Goal: Check status: Check status

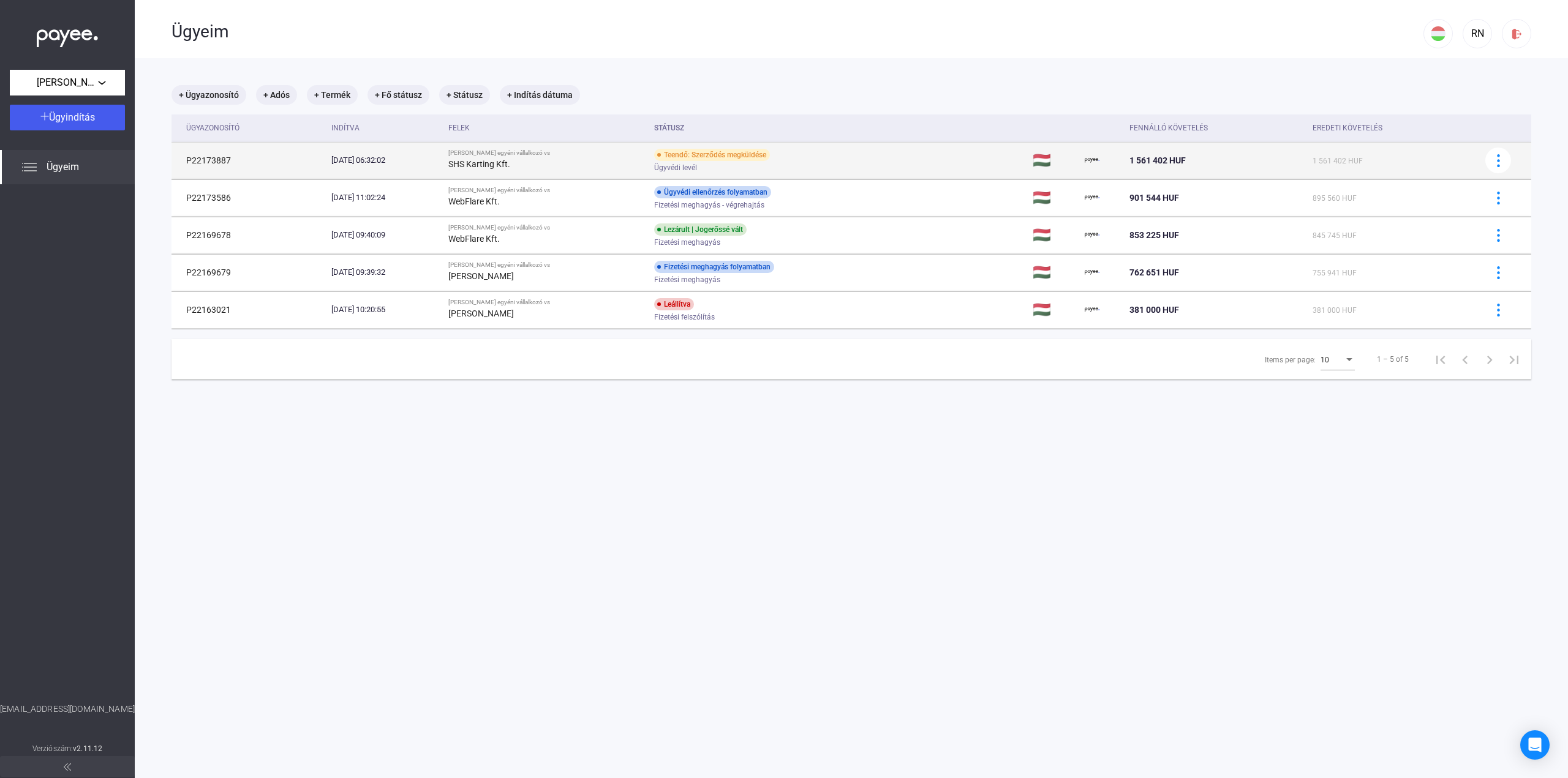
click at [804, 164] on div "Ügyvédi levél" at bounding box center [752, 168] width 196 height 9
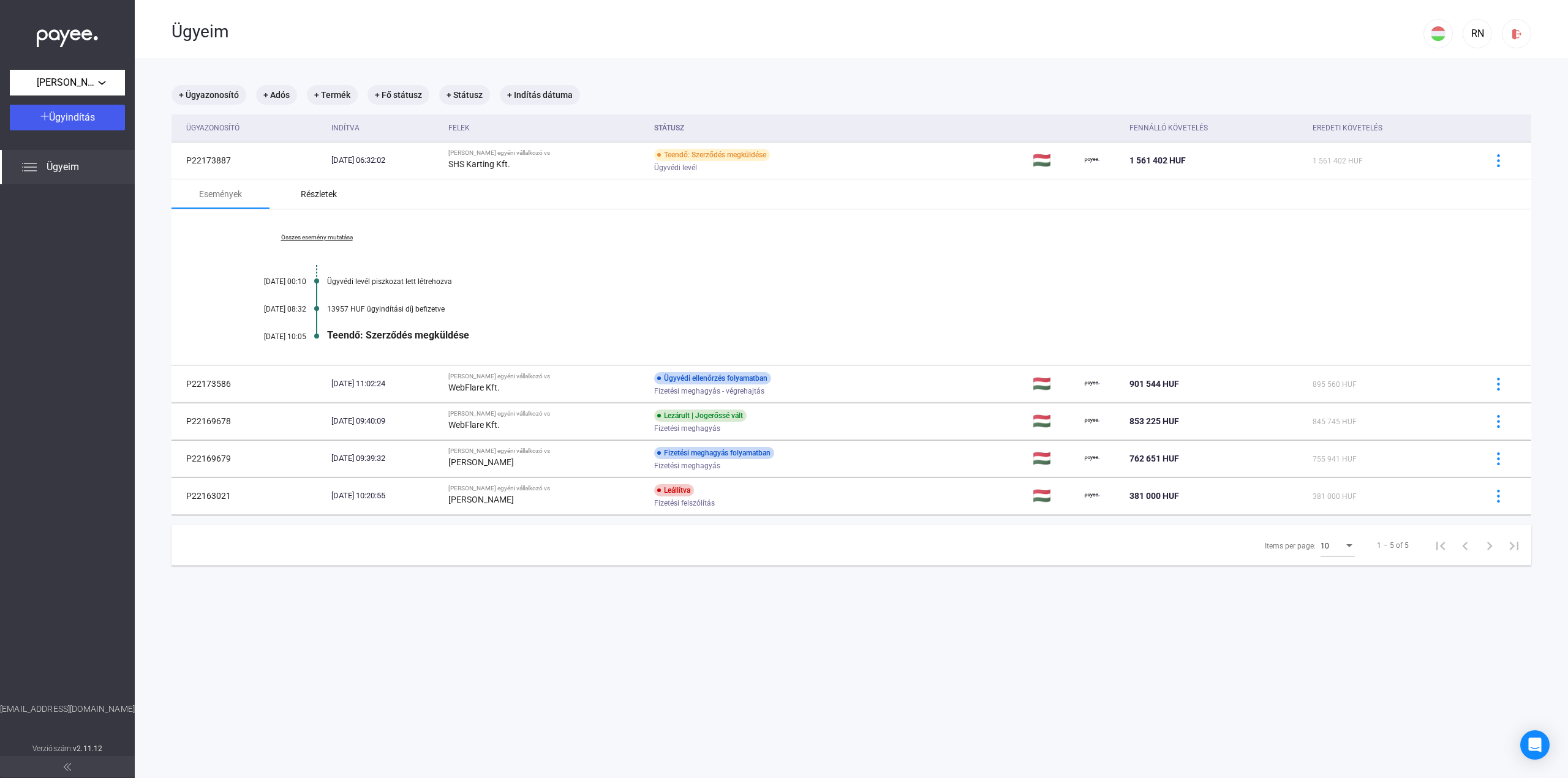
click at [319, 196] on div "Részletek" at bounding box center [319, 194] width 36 height 15
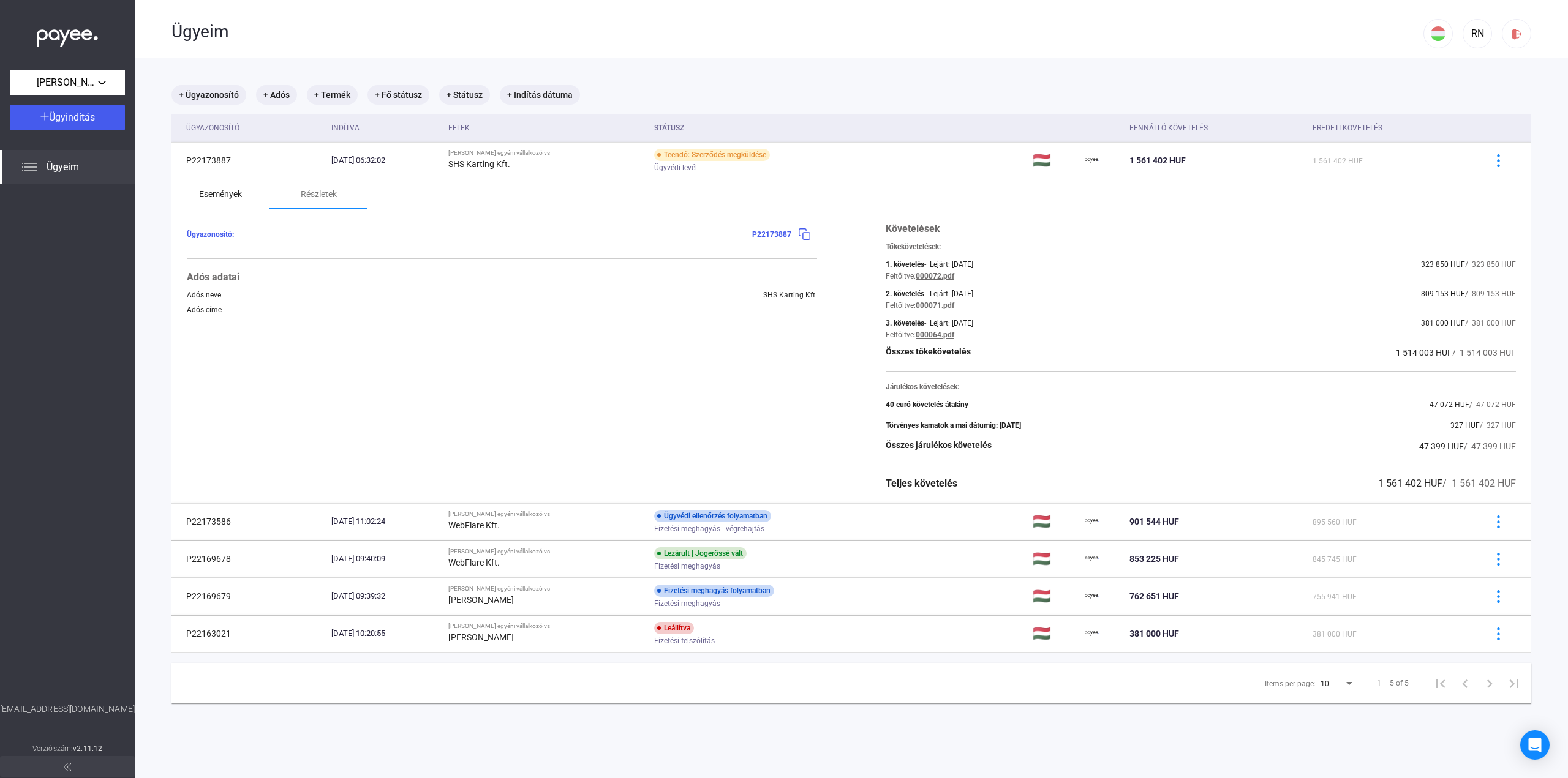
click at [244, 190] on div "Események" at bounding box center [220, 194] width 98 height 30
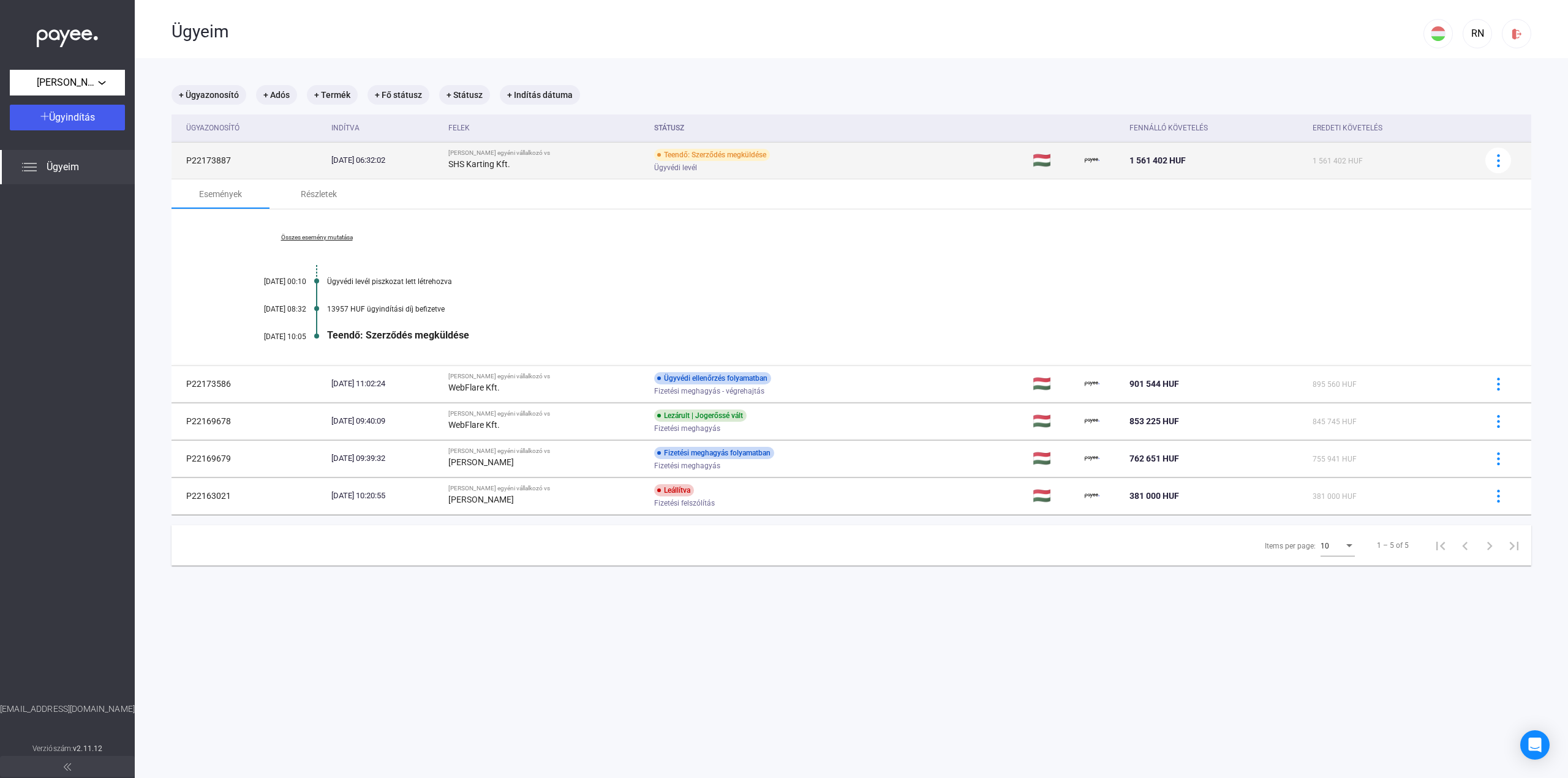
click at [1477, 152] on td at bounding box center [1503, 161] width 56 height 37
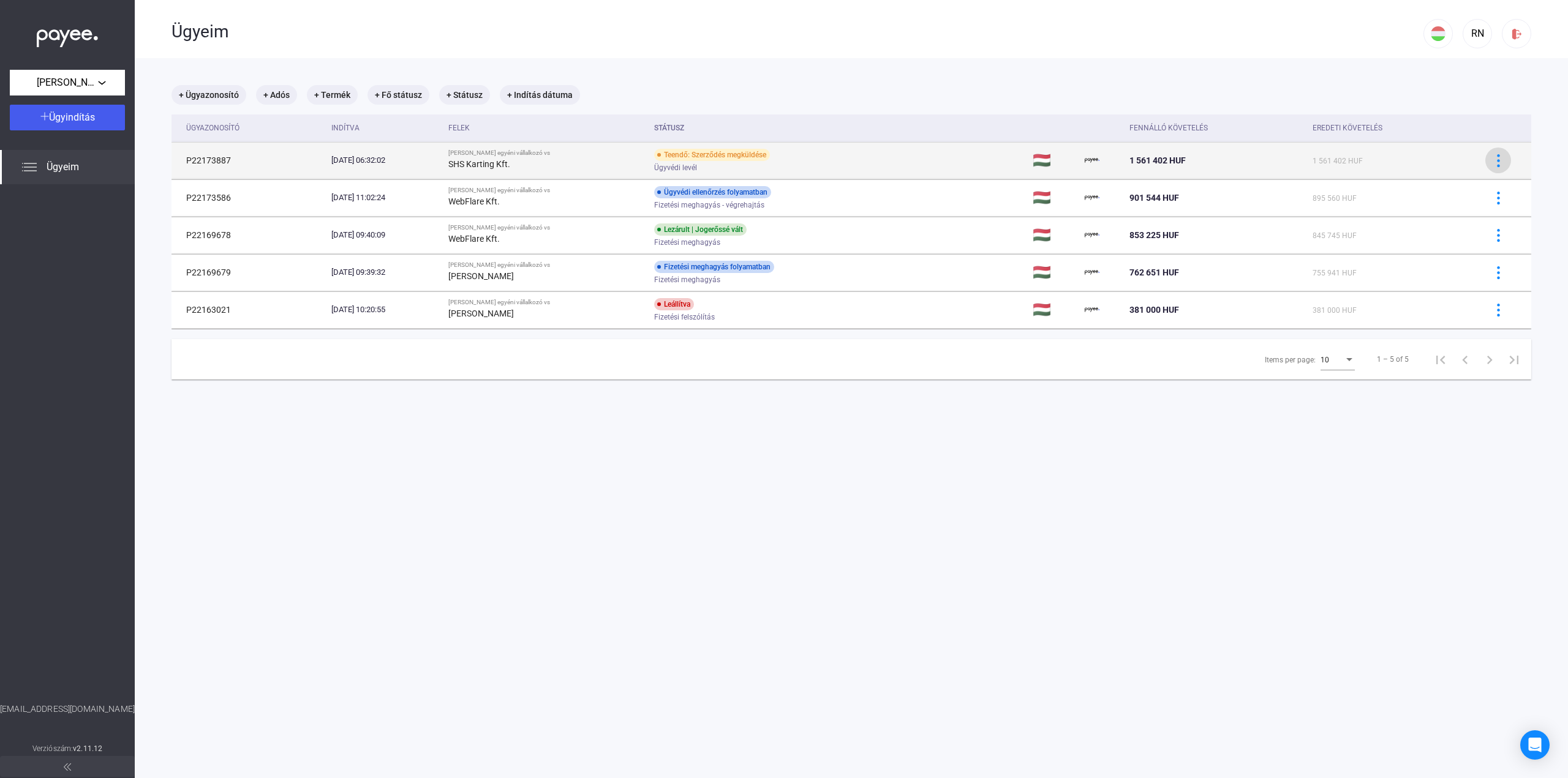
click at [1492, 161] on img at bounding box center [1498, 160] width 13 height 13
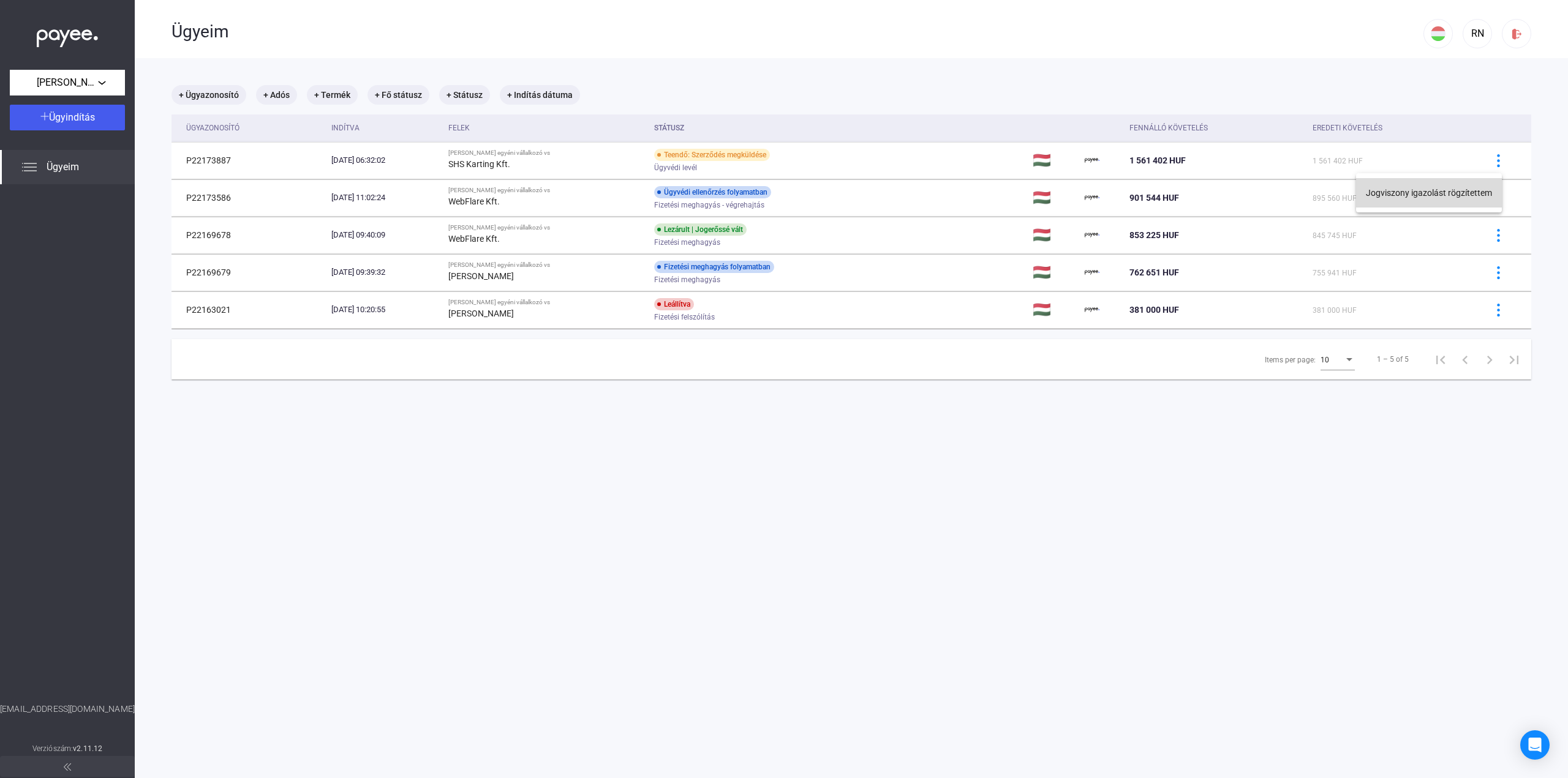
click at [1442, 196] on button "Jogviszony igazolást rögzítettem" at bounding box center [1429, 193] width 146 height 30
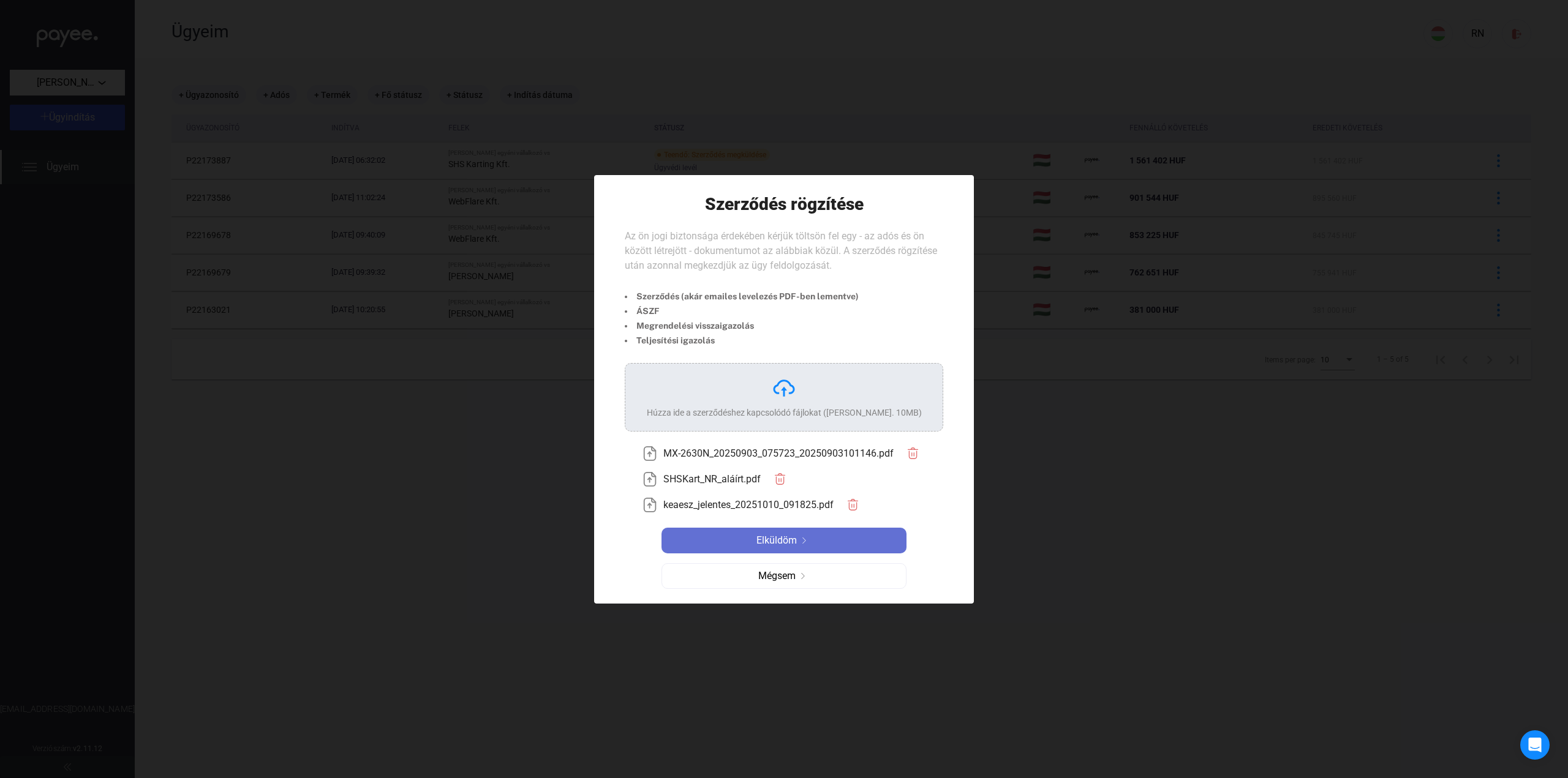
click at [788, 545] on span "Elküldöm" at bounding box center [777, 541] width 41 height 15
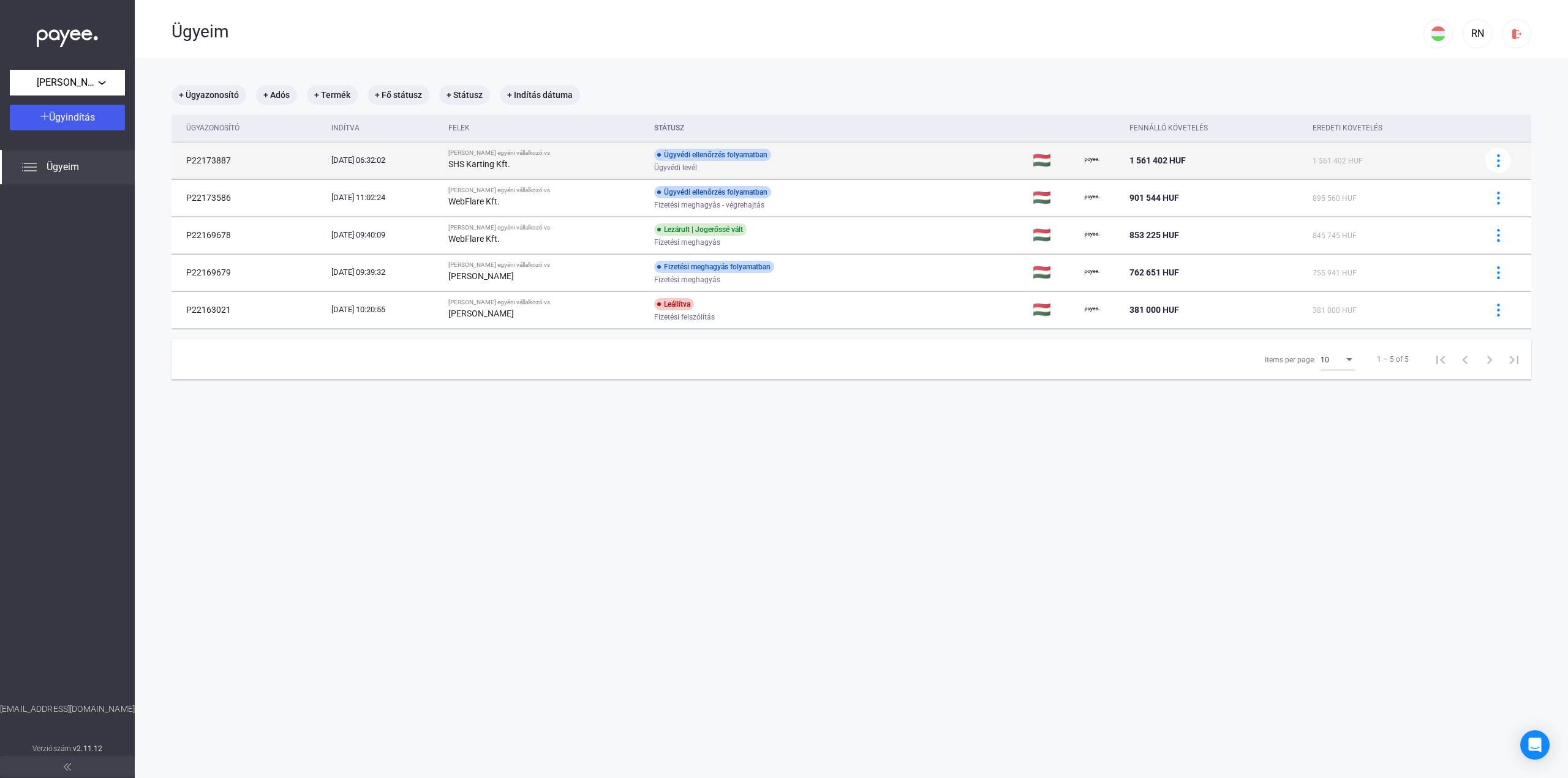
click at [800, 155] on div "Ügyvédi ellenőrzés folyamatban Ügyvédi levél" at bounding box center [752, 161] width 196 height 24
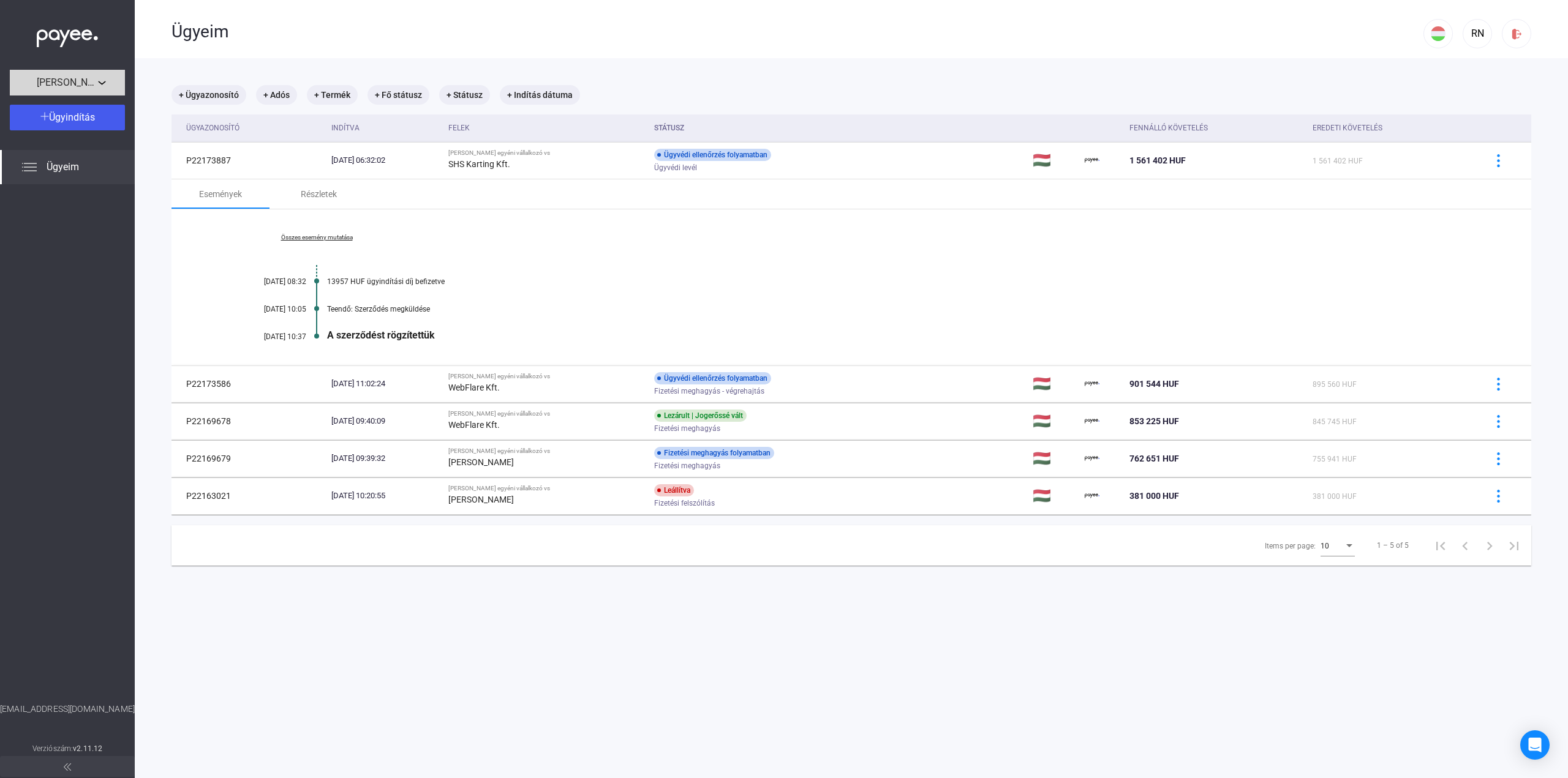
click at [78, 82] on span "[PERSON_NAME] egyéni vállalkozó" at bounding box center [67, 83] width 62 height 15
click at [54, 140] on span "[PERSON_NAME] egyéni vállalkozó" at bounding box center [85, 140] width 132 height 15
click at [75, 84] on span "[PERSON_NAME] egyéni vállalkozó" at bounding box center [67, 83] width 62 height 15
click at [67, 110] on span "Webforyou Kft." at bounding box center [48, 110] width 58 height 15
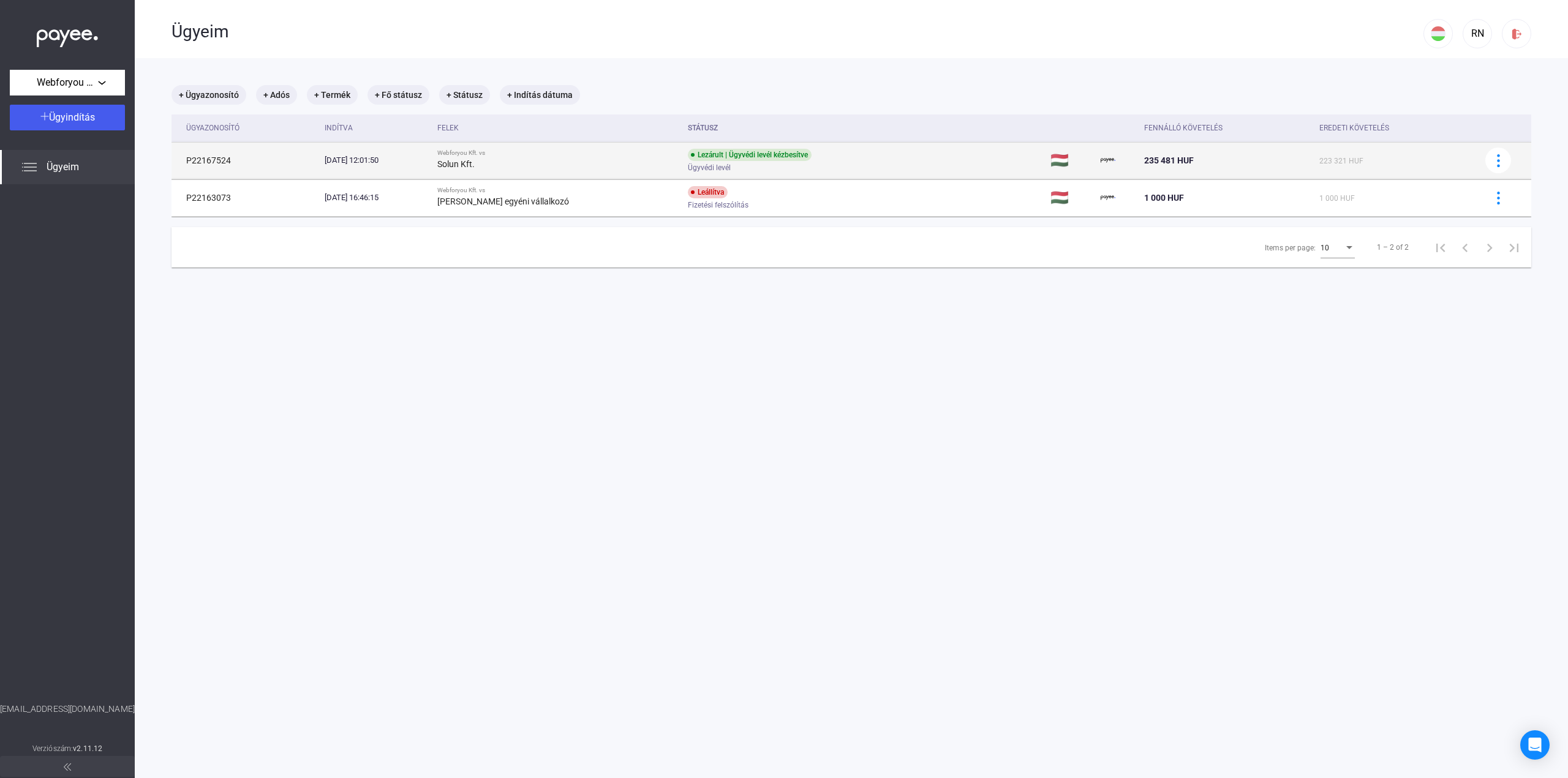
click at [558, 167] on div "Solun Kft." at bounding box center [557, 164] width 241 height 15
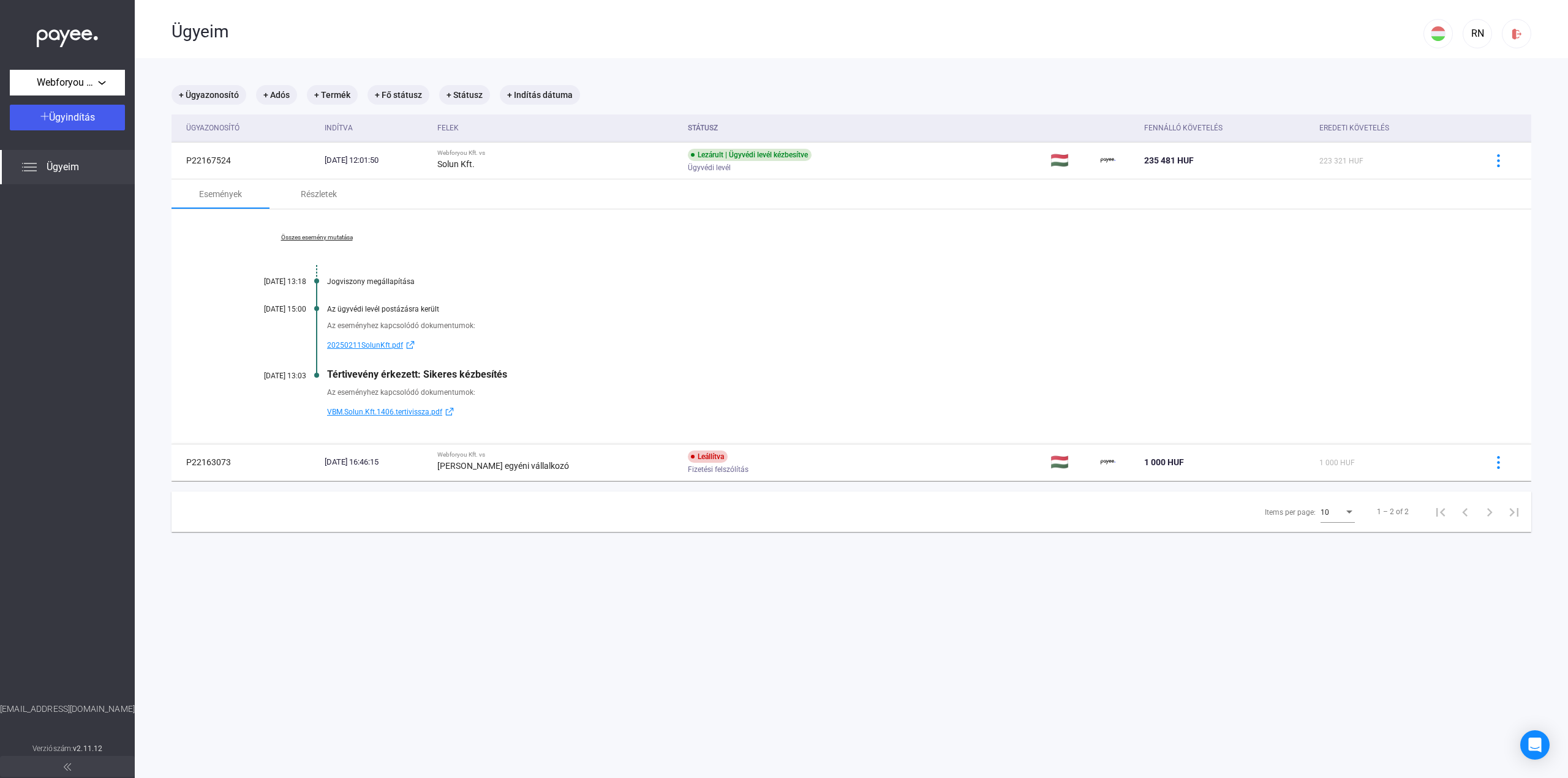
click at [376, 342] on span "20250211SolunKft.pdf" at bounding box center [365, 345] width 76 height 15
drag, startPoint x: 328, startPoint y: 373, endPoint x: 505, endPoint y: 365, distance: 177.2
click at [505, 365] on div "Összes esemény mutatása [DATE] 13:18 Jogviszony megállapítása [DATE] 15:00 Az ü…" at bounding box center [851, 327] width 1360 height 235
click at [520, 365] on div "Összes esemény mutatása [DATE] 13:18 Jogviszony megállapítása [DATE] 15:00 Az ü…" at bounding box center [851, 327] width 1360 height 235
drag, startPoint x: 488, startPoint y: 376, endPoint x: 543, endPoint y: 367, distance: 55.7
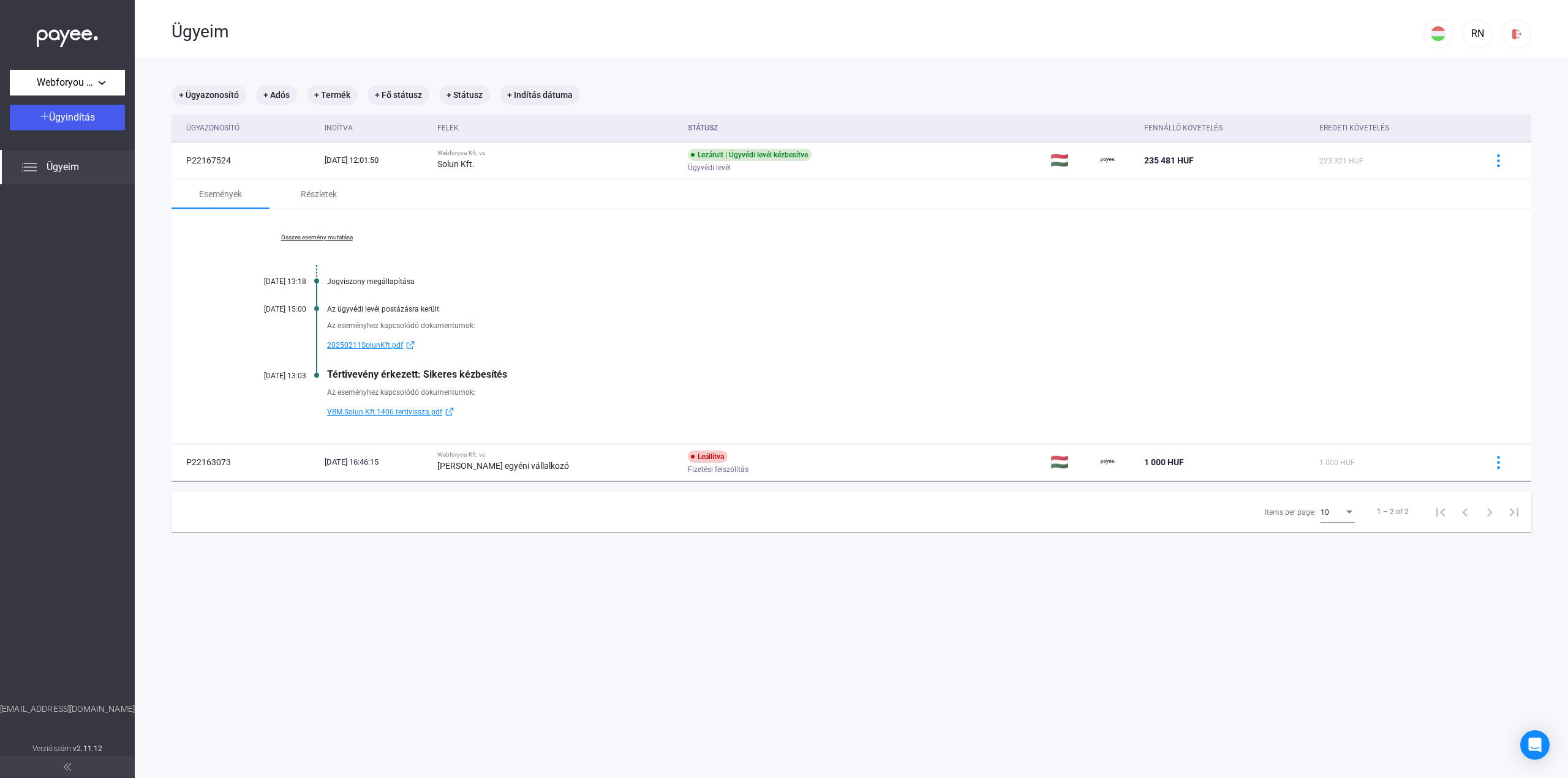
click at [540, 367] on div "Összes esemény mutatása [DATE] 13:18 Jogviszony megállapítása [DATE] 15:00 Az ü…" at bounding box center [851, 327] width 1360 height 235
click at [599, 359] on div "Összes esemény mutatása [DATE] 13:18 Jogviszony megállapítása [DATE] 15:00 Az ü…" at bounding box center [851, 327] width 1360 height 235
drag, startPoint x: 518, startPoint y: 372, endPoint x: 545, endPoint y: 371, distance: 27.0
click at [538, 371] on div "Tértivevény érkezett: Sikeres kézbesítés" at bounding box center [898, 375] width 1143 height 12
click at [606, 369] on div "Tértivevény érkezett: Sikeres kézbesítés" at bounding box center [898, 375] width 1143 height 12
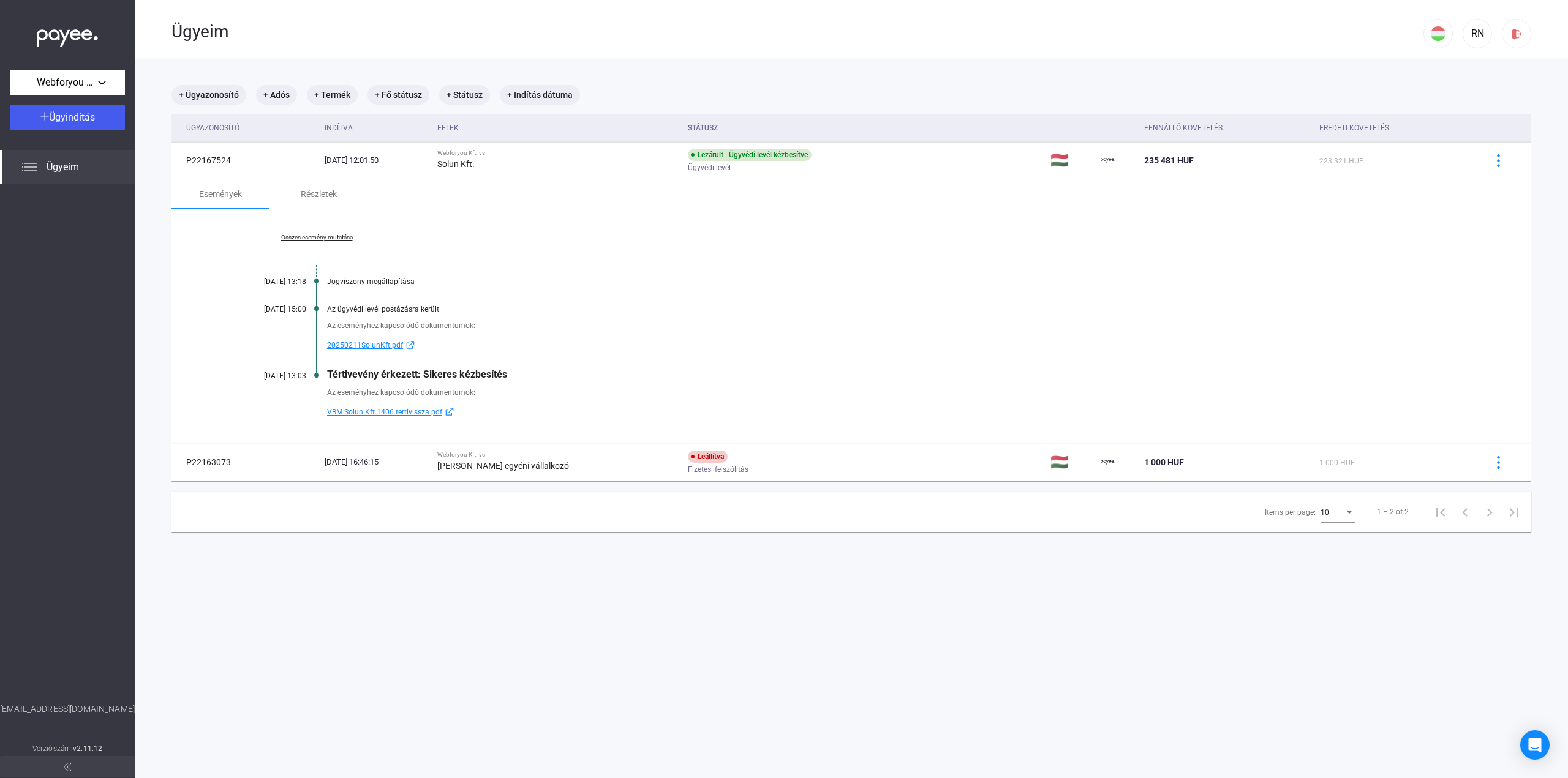
drag, startPoint x: 532, startPoint y: 376, endPoint x: 554, endPoint y: 373, distance: 22.2
click at [536, 374] on div "Tértivevény érkezett: Sikeres kézbesítés" at bounding box center [898, 375] width 1143 height 12
click at [556, 373] on div "Tértivevény érkezett: Sikeres kézbesítés" at bounding box center [898, 375] width 1143 height 12
drag, startPoint x: 556, startPoint y: 373, endPoint x: 608, endPoint y: 375, distance: 52.0
click at [570, 382] on div "Összes esemény mutatása [DATE] 13:18 Jogviszony megállapítása [DATE] 15:00 Az ü…" at bounding box center [851, 327] width 1360 height 235
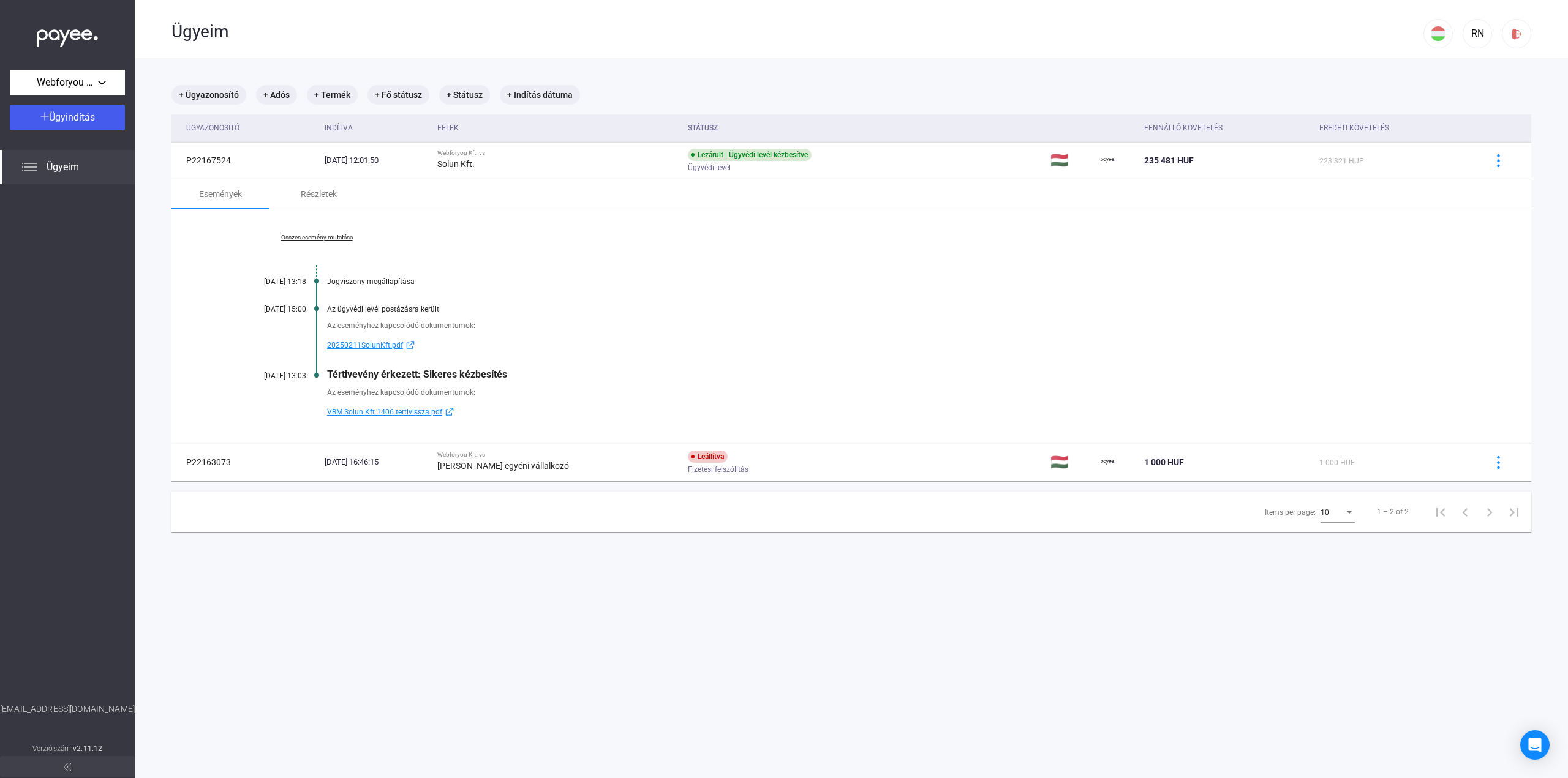
click at [612, 372] on div "Tértivevény érkezett: Sikeres kézbesítés" at bounding box center [898, 375] width 1143 height 12
click at [426, 414] on span "VBM.Solun.Kft.1406.tertivissza.pdf" at bounding box center [384, 412] width 115 height 15
click at [89, 87] on span "Webforyou Kft." at bounding box center [67, 83] width 62 height 15
click at [55, 142] on span "[PERSON_NAME] egyéni vállalkozó" at bounding box center [85, 140] width 132 height 15
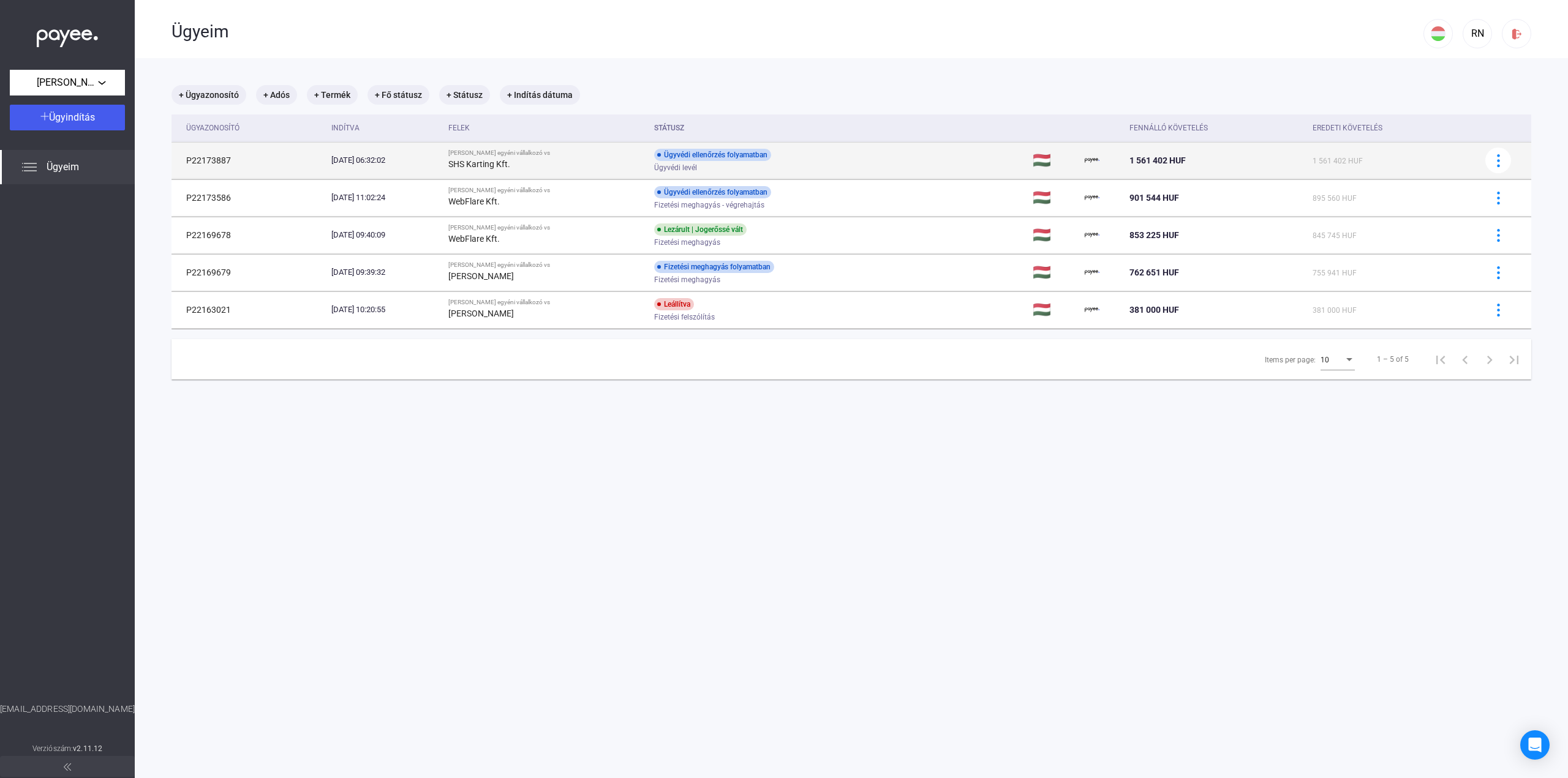
click at [868, 167] on td "Ügyvédi ellenőrzés folyamatban Ügyvédi levél" at bounding box center [838, 161] width 379 height 37
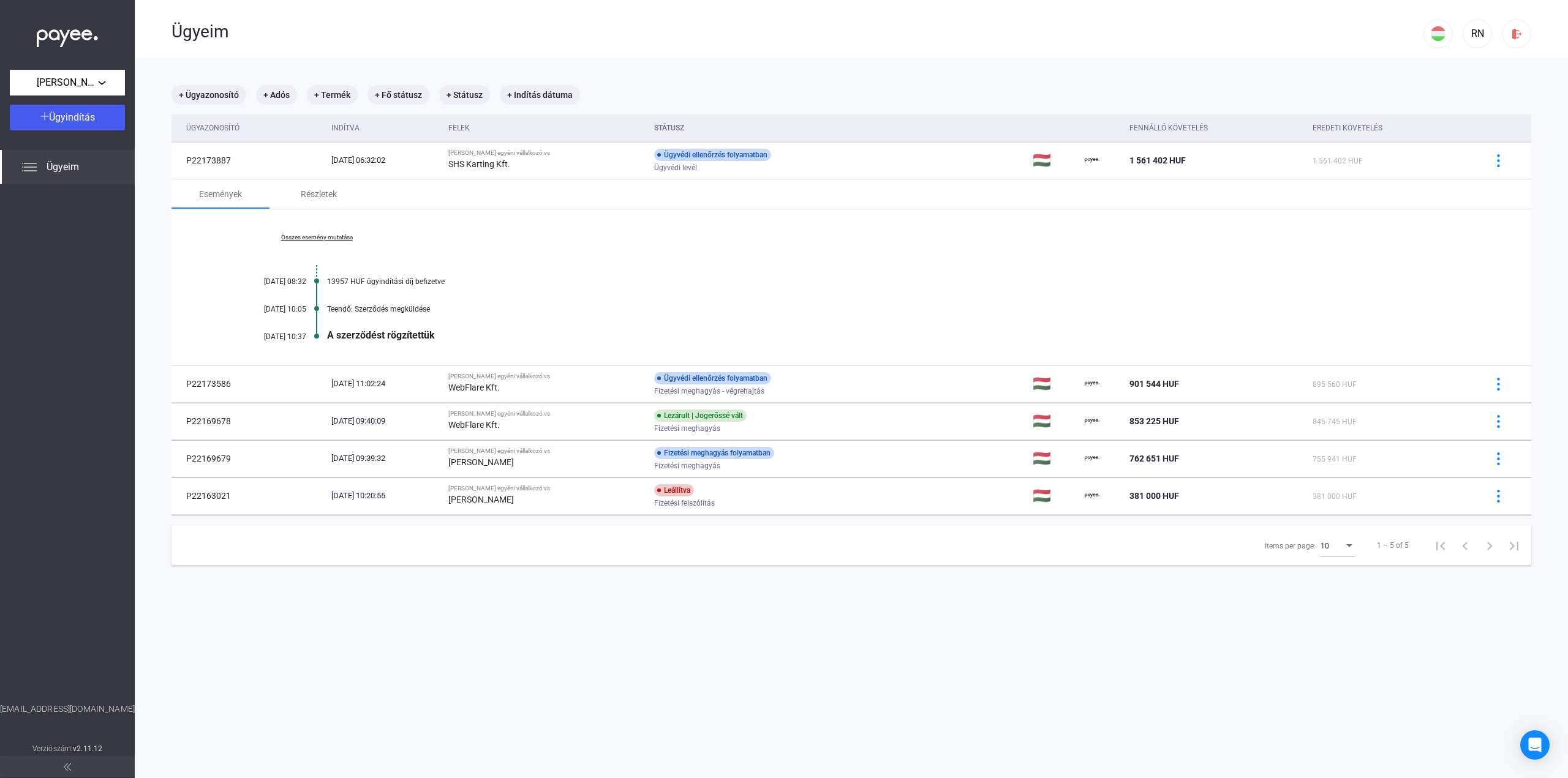
drag, startPoint x: 412, startPoint y: 331, endPoint x: 569, endPoint y: 310, distance: 158.4
click at [482, 328] on div "Összes esemény mutatása [DATE] 08:32 13957 HUF ügyindítási díj befizetve [DATE]…" at bounding box center [851, 287] width 1360 height 156
click at [592, 307] on div "Teendő: Szerződés megküldése" at bounding box center [898, 310] width 1143 height 9
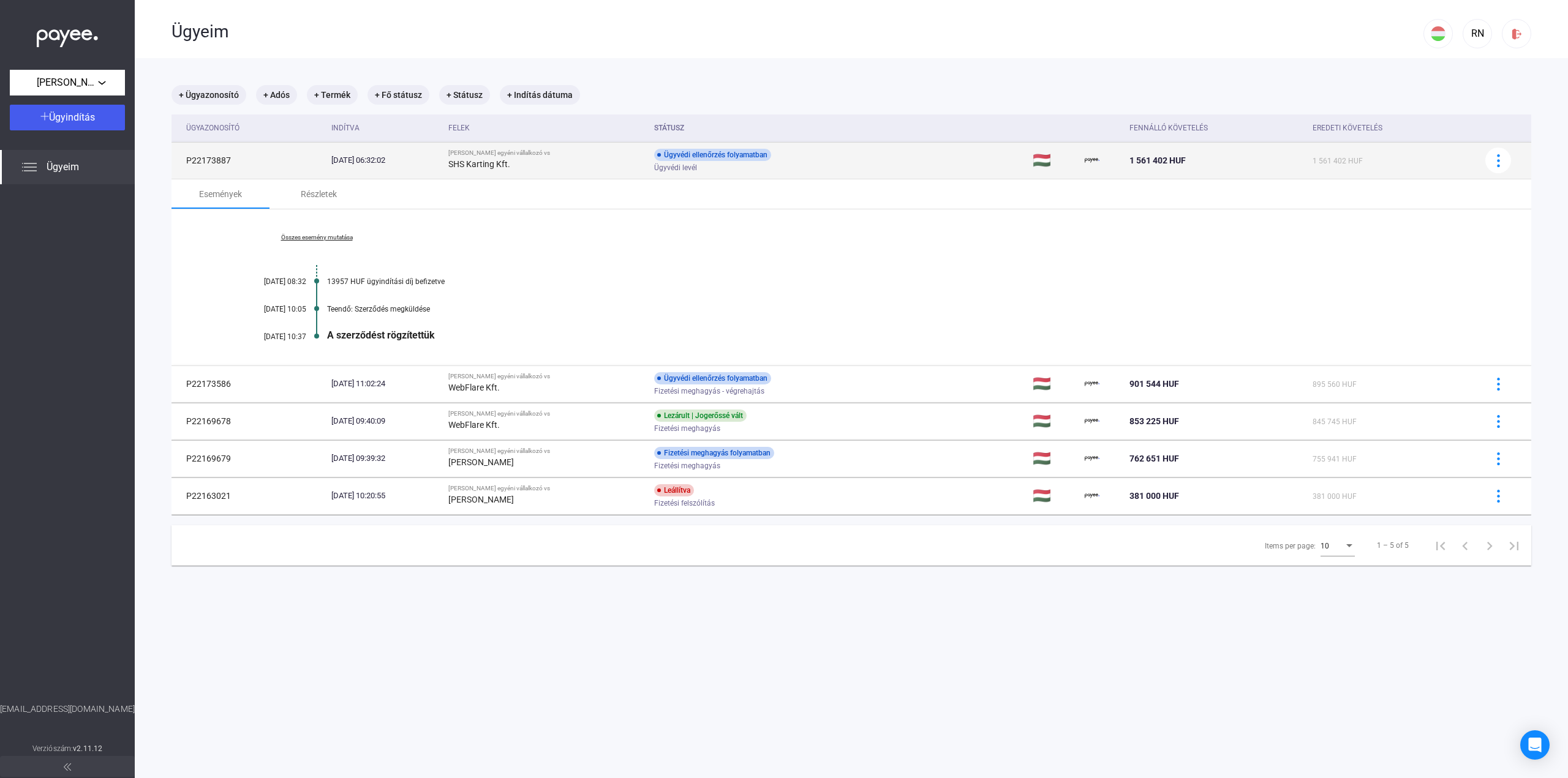
click at [812, 155] on div "Ügyvédi ellenőrzés folyamatban Ügyvédi levél" at bounding box center [752, 161] width 196 height 24
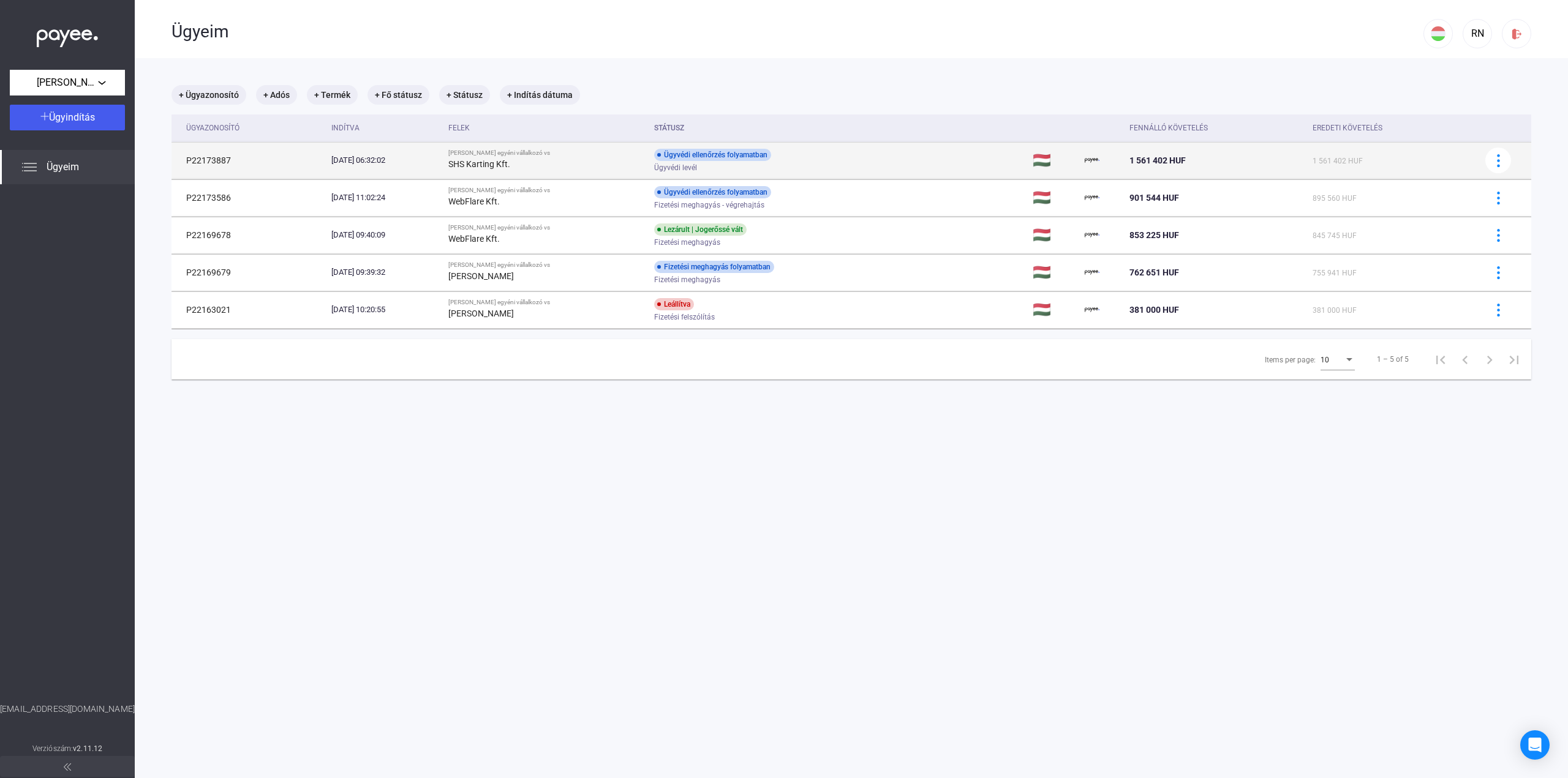
click at [812, 155] on div "Ügyvédi ellenőrzés folyamatban Ügyvédi levél" at bounding box center [752, 161] width 196 height 24
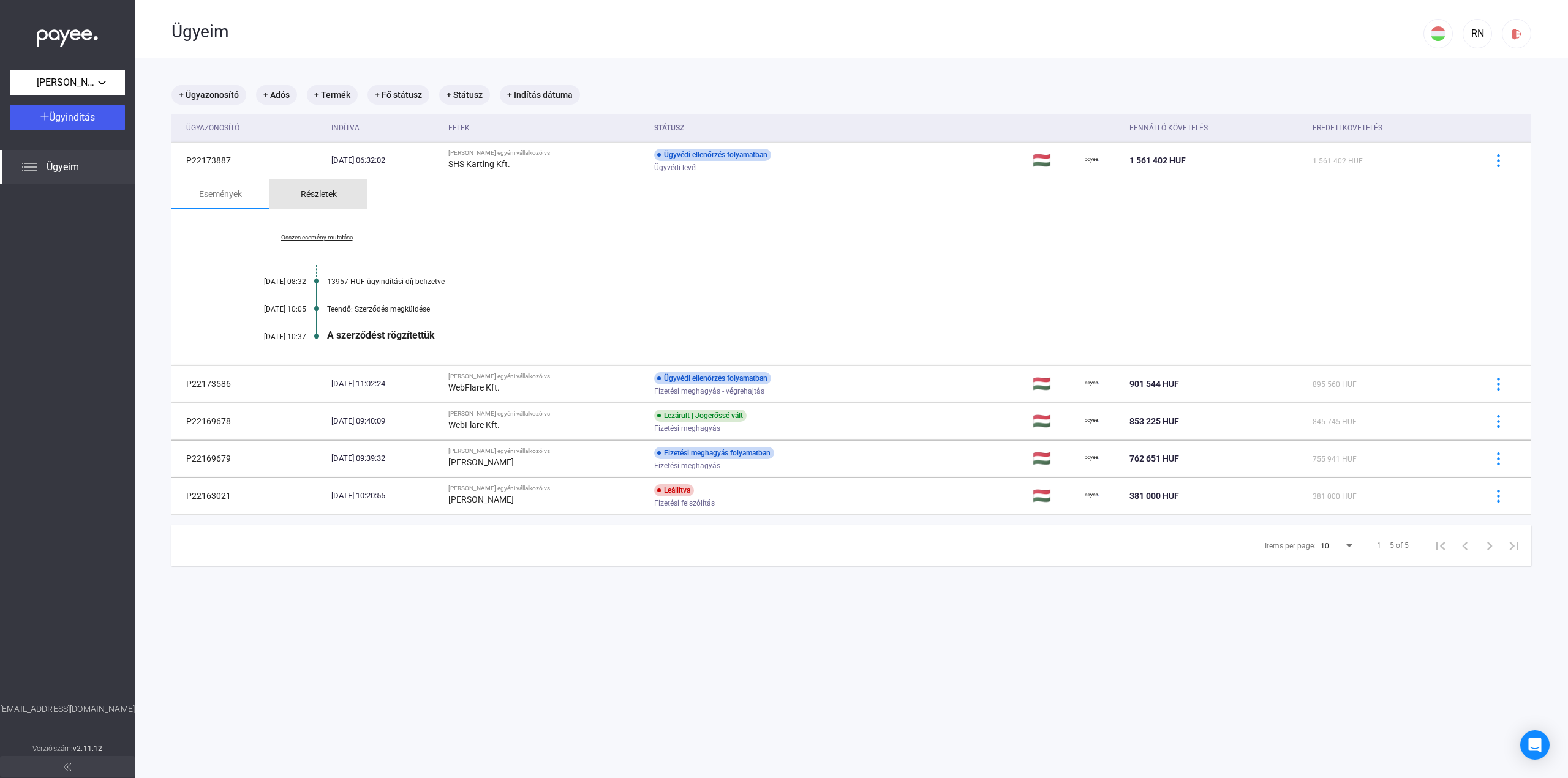
click at [315, 187] on div "Részletek" at bounding box center [319, 194] width 36 height 15
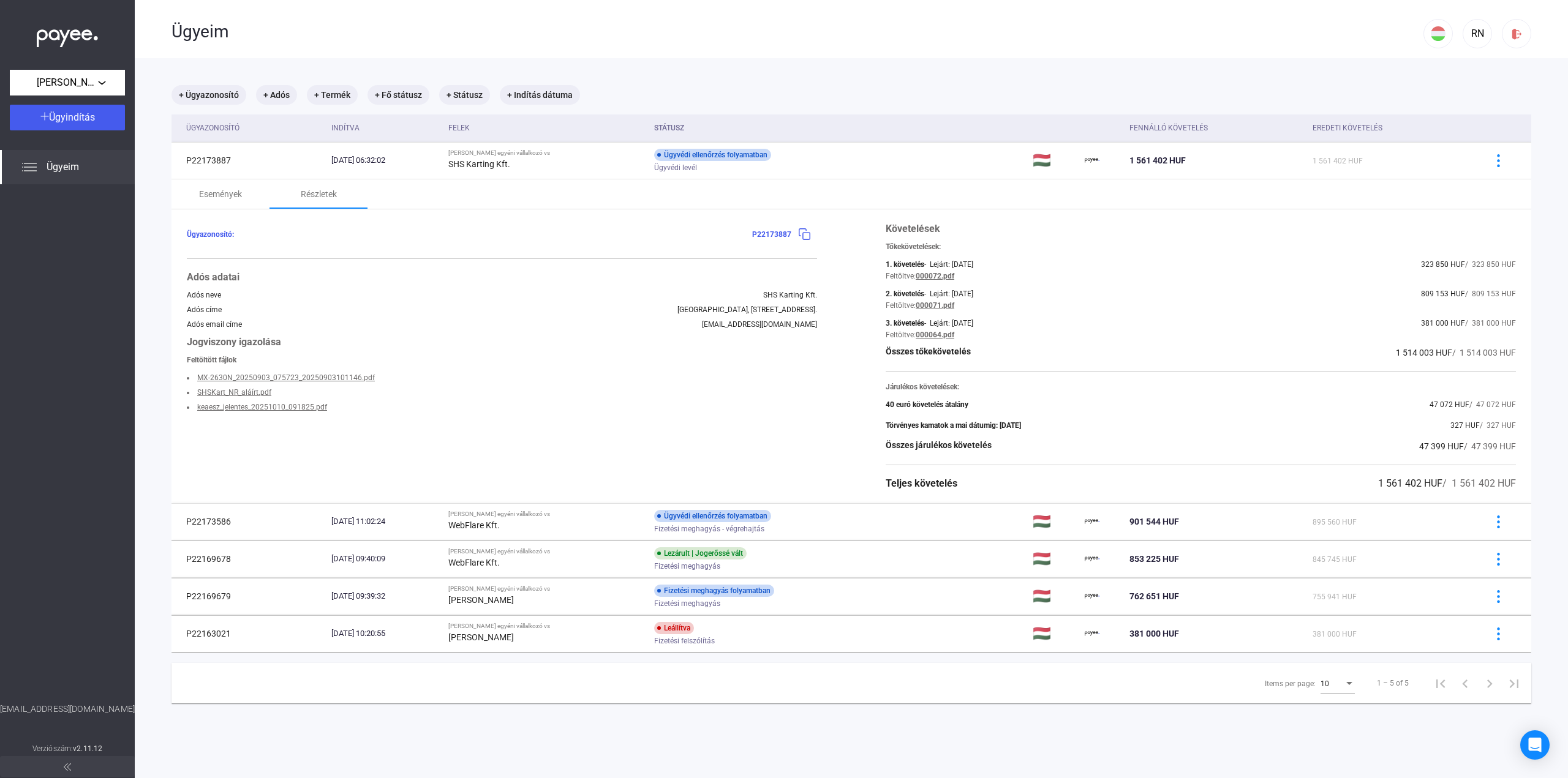
click at [824, 319] on div "Ügyazonosító: P22173887 Adós adatai Adós neve SHS Karting Kft. Adós címe [GEOGR…" at bounding box center [851, 356] width 1360 height 294
click at [818, 323] on div "Ügyazonosító: P22173887 Adós adatai Adós neve SHS Karting Kft. Adós címe [GEOGR…" at bounding box center [851, 356] width 1360 height 294
drag, startPoint x: 743, startPoint y: 325, endPoint x: 813, endPoint y: 320, distance: 70.2
click at [813, 320] on div "Ügyazonosító: P22173887 Adós adatai Adós neve SHS Karting Kft. Adós címe [GEOGR…" at bounding box center [851, 356] width 1360 height 294
drag, startPoint x: 822, startPoint y: 291, endPoint x: 840, endPoint y: 296, distance: 18.7
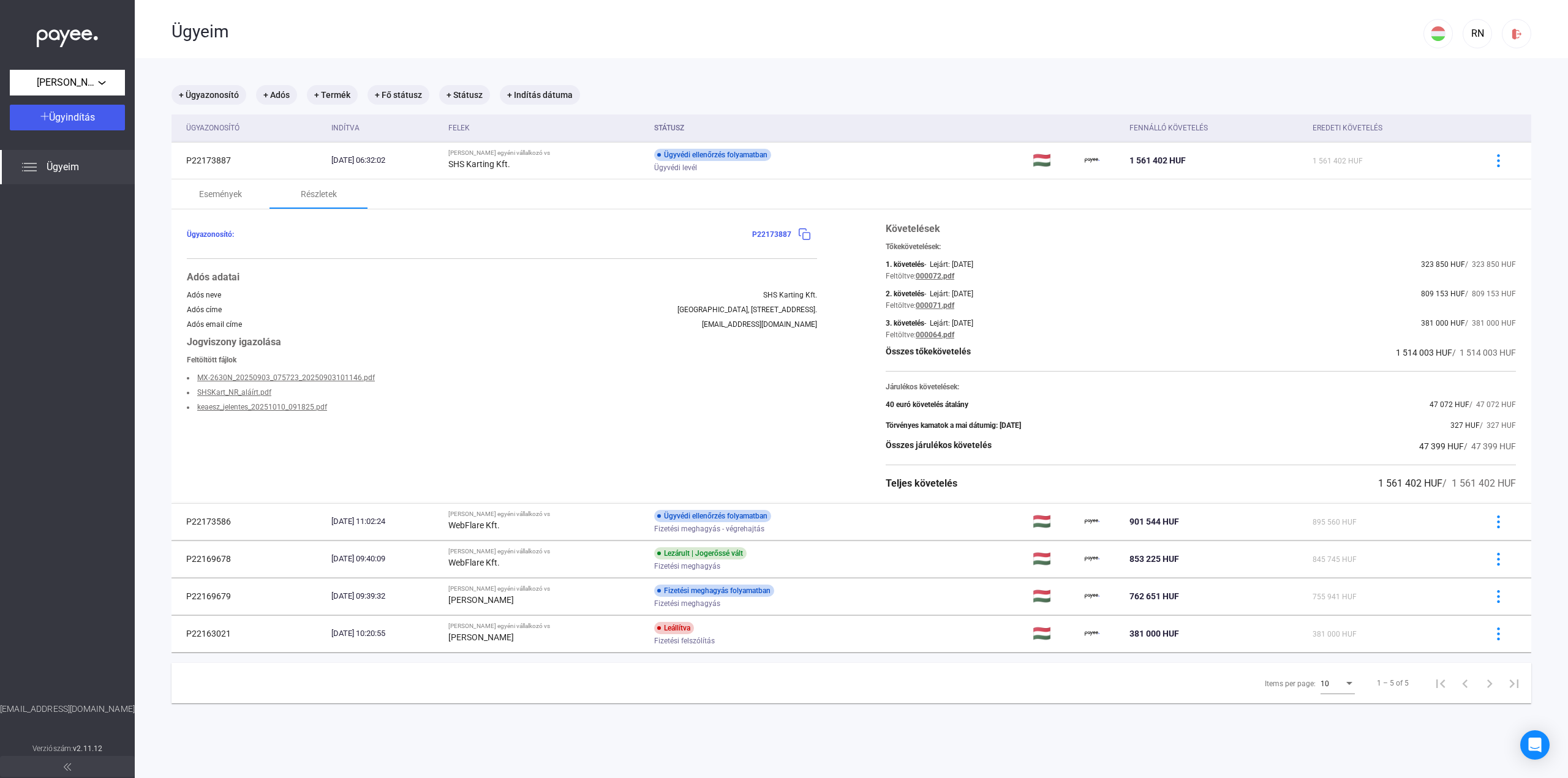
click at [840, 296] on div "Ügyazonosító: P22173887 Adós adatai Adós neve SHS Karting Kft. Adós címe [GEOGR…" at bounding box center [851, 356] width 1360 height 294
